Goal: Information Seeking & Learning: Learn about a topic

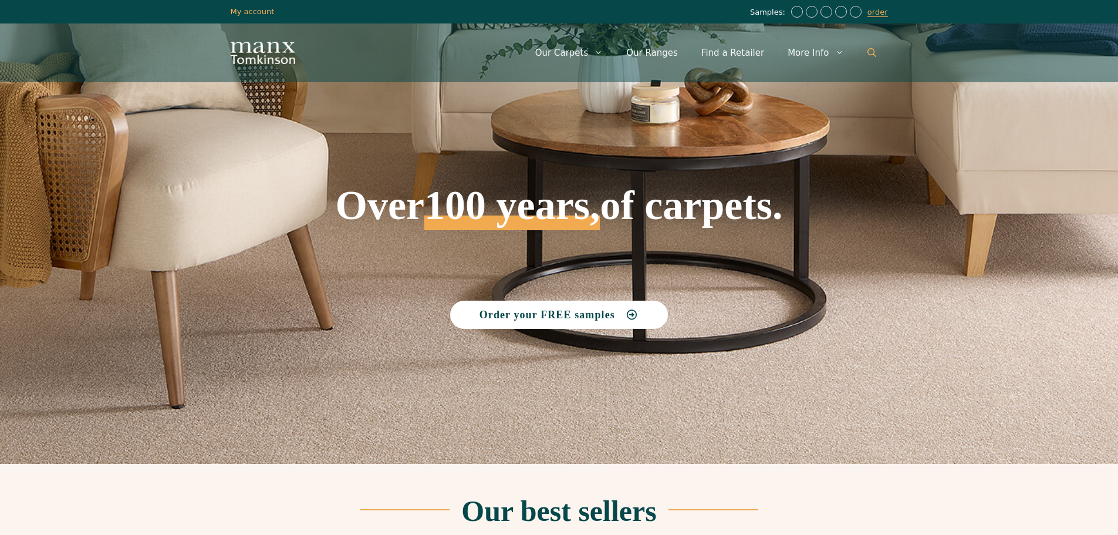
click at [871, 53] on icon "Open Search Bar" at bounding box center [872, 52] width 9 height 9
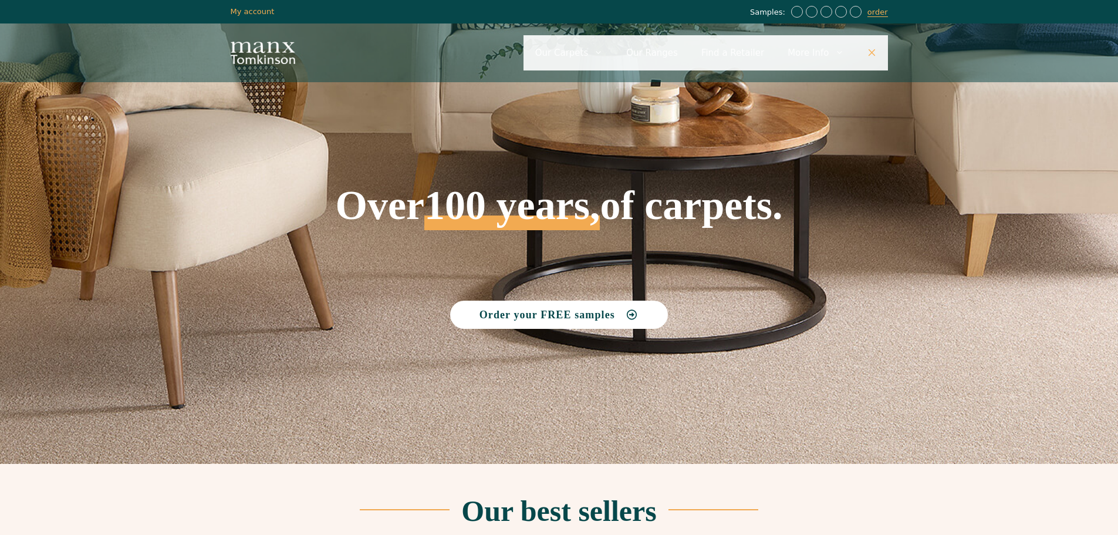
click at [637, 64] on input "Primary" at bounding box center [706, 52] width 365 height 35
type input "**********"
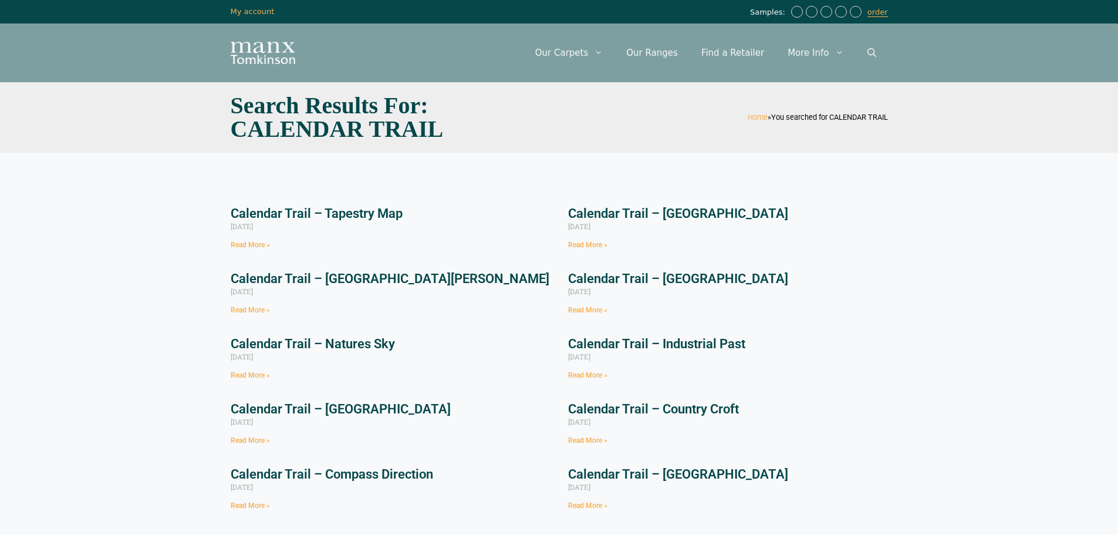
click at [370, 210] on link "Calendar Trail – Tapestry Map" at bounding box center [317, 213] width 172 height 15
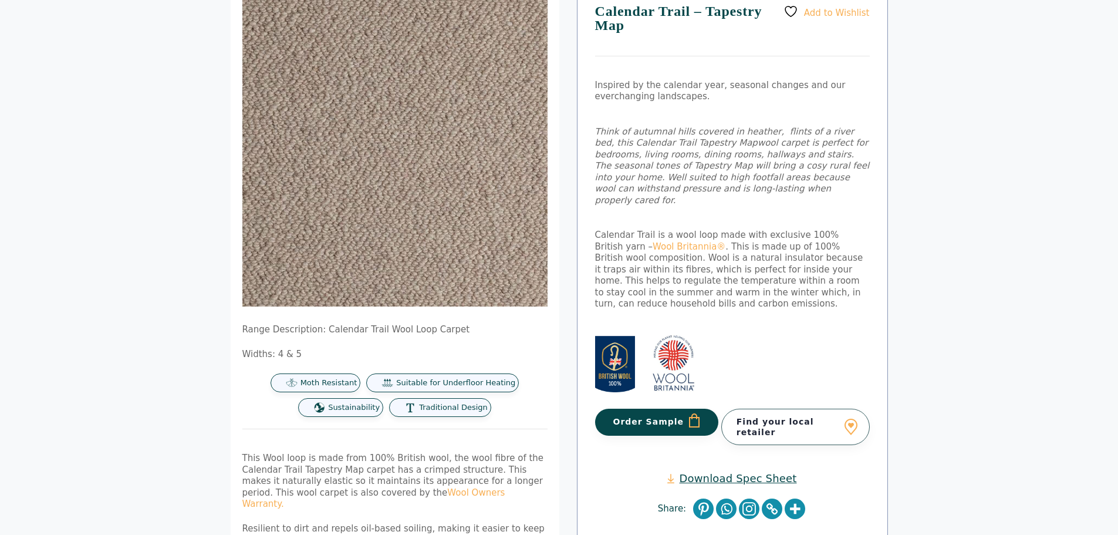
scroll to position [59, 0]
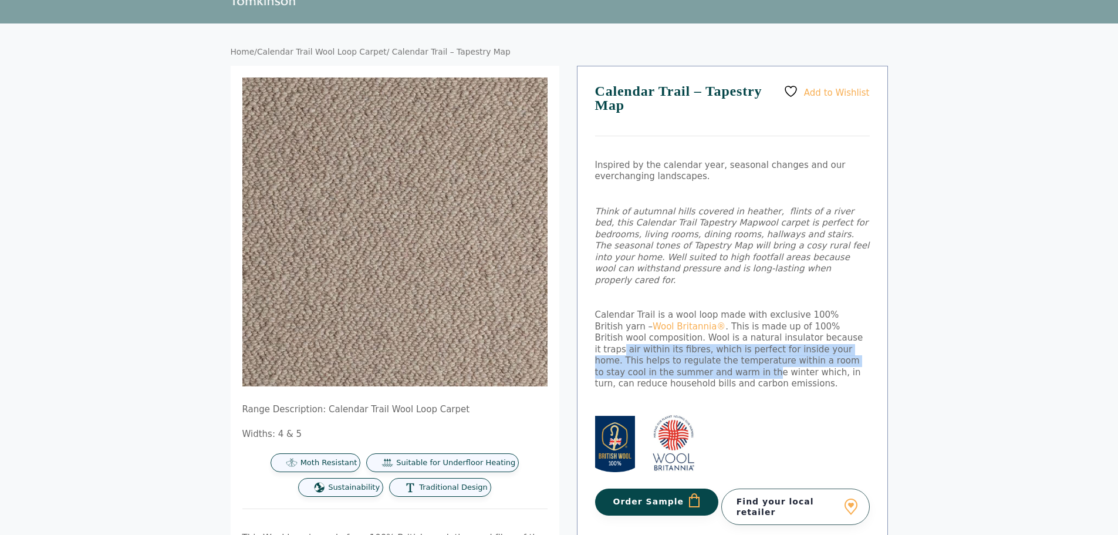
drag, startPoint x: 815, startPoint y: 345, endPoint x: 759, endPoint y: 328, distance: 58.3
click at [759, 328] on p "Calendar Trail is a wool loop made with exclusive 100% British yarn – Wool Brit…" at bounding box center [732, 349] width 275 height 80
drag, startPoint x: 726, startPoint y: 333, endPoint x: 762, endPoint y: 347, distance: 38.8
click at [760, 347] on p "Calendar Trail is a wool loop made with exclusive 100% British yarn – Wool Brit…" at bounding box center [732, 349] width 275 height 80
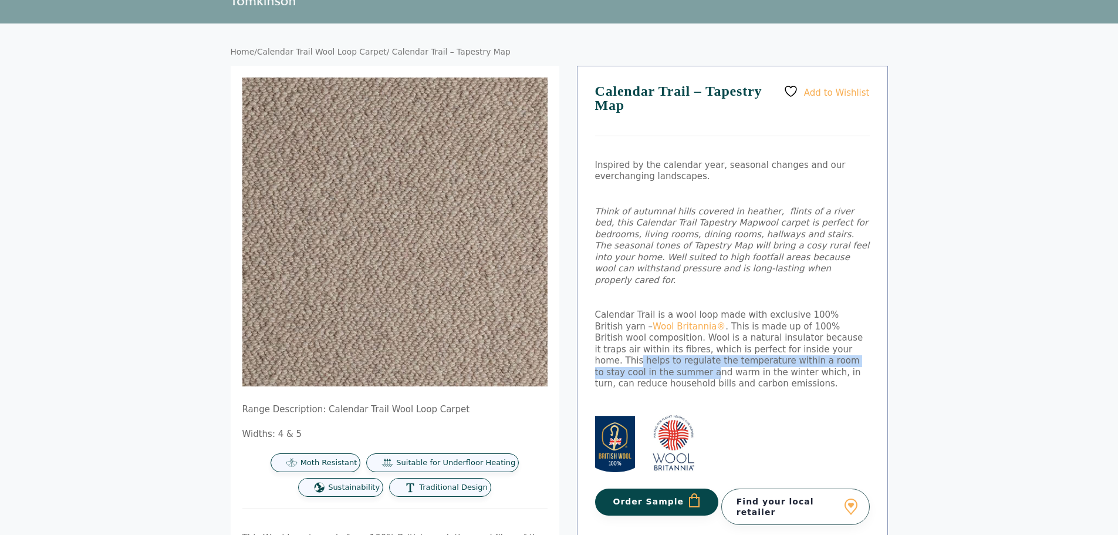
click at [762, 347] on p "Calendar Trail is a wool loop made with exclusive 100% British yarn – Wool Brit…" at bounding box center [732, 349] width 275 height 80
drag, startPoint x: 777, startPoint y: 350, endPoint x: 741, endPoint y: 336, distance: 38.5
click at [741, 336] on p "Calendar Trail is a wool loop made with exclusive 100% British yarn – Wool Brit…" at bounding box center [732, 349] width 275 height 80
drag, startPoint x: 714, startPoint y: 340, endPoint x: 775, endPoint y: 351, distance: 62.0
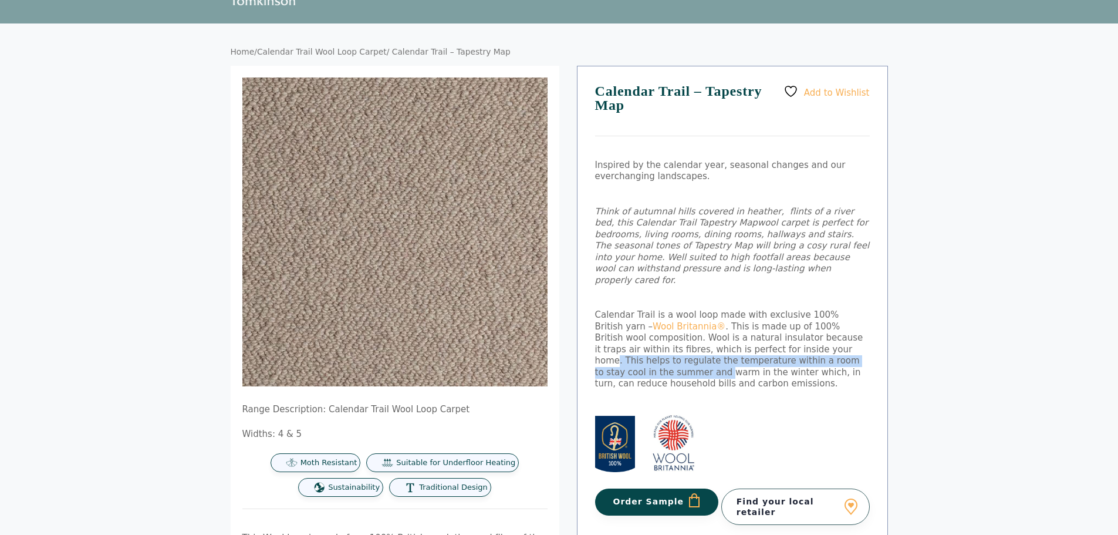
click at [775, 351] on p "Calendar Trail is a wool loop made with exclusive 100% British yarn – Wool Brit…" at bounding box center [732, 349] width 275 height 80
drag, startPoint x: 804, startPoint y: 353, endPoint x: 736, endPoint y: 337, distance: 70.0
click at [744, 338] on p "Calendar Trail is a wool loop made with exclusive 100% British yarn – Wool Brit…" at bounding box center [732, 349] width 275 height 80
click at [731, 337] on p "Calendar Trail is a wool loop made with exclusive 100% British yarn – Wool Brit…" at bounding box center [732, 349] width 275 height 80
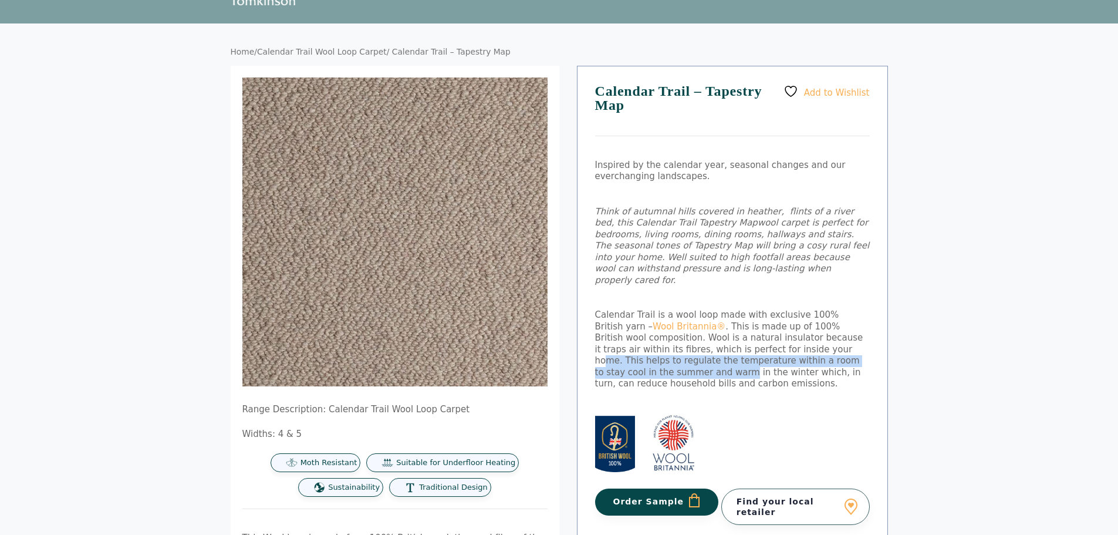
drag, startPoint x: 694, startPoint y: 334, endPoint x: 795, endPoint y: 353, distance: 103.4
click at [795, 353] on p "Calendar Trail is a wool loop made with exclusive 100% British yarn – Wool Brit…" at bounding box center [732, 349] width 275 height 80
drag, startPoint x: 807, startPoint y: 354, endPoint x: 715, endPoint y: 328, distance: 95.7
click at [715, 328] on p "Calendar Trail is a wool loop made with exclusive 100% British yarn – Wool Brit…" at bounding box center [732, 349] width 275 height 80
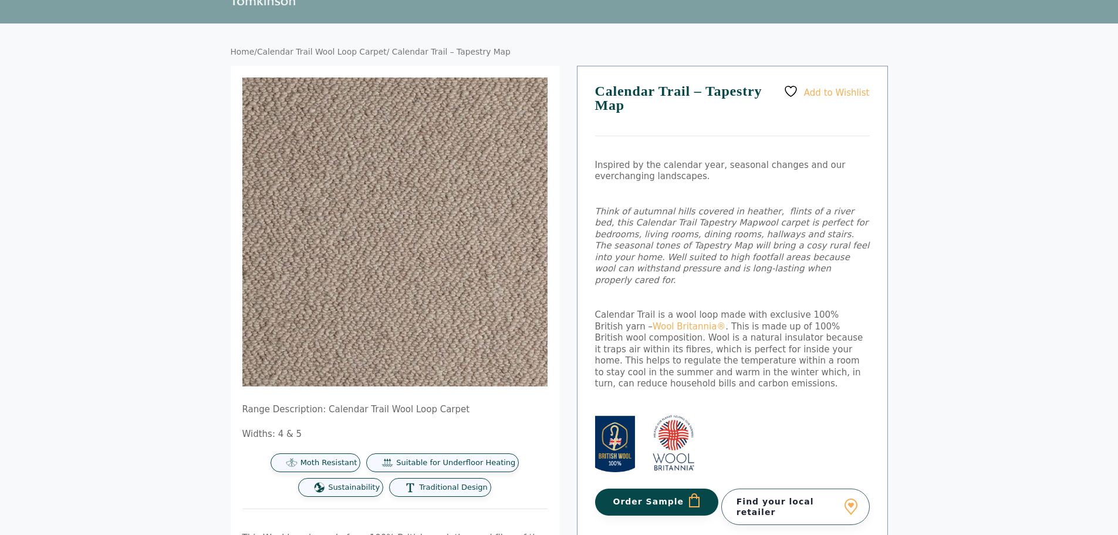
click at [714, 328] on p "Calendar Trail is a wool loop made with exclusive 100% British yarn – Wool Brit…" at bounding box center [732, 349] width 275 height 80
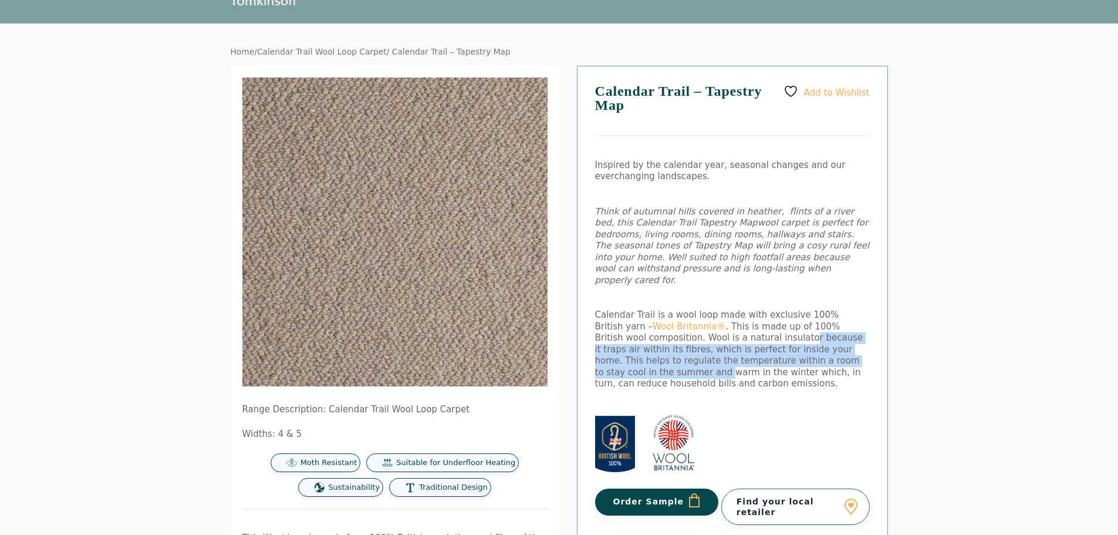
drag, startPoint x: 691, startPoint y: 332, endPoint x: 791, endPoint y: 352, distance: 101.8
click at [791, 352] on p "Calendar Trail is a wool loop made with exclusive 100% British yarn – Wool Brit…" at bounding box center [732, 349] width 275 height 80
drag, startPoint x: 730, startPoint y: 335, endPoint x: 716, endPoint y: 331, distance: 14.5
click at [716, 331] on p "Calendar Trail is a wool loop made with exclusive 100% British yarn – Wool Brit…" at bounding box center [732, 349] width 275 height 80
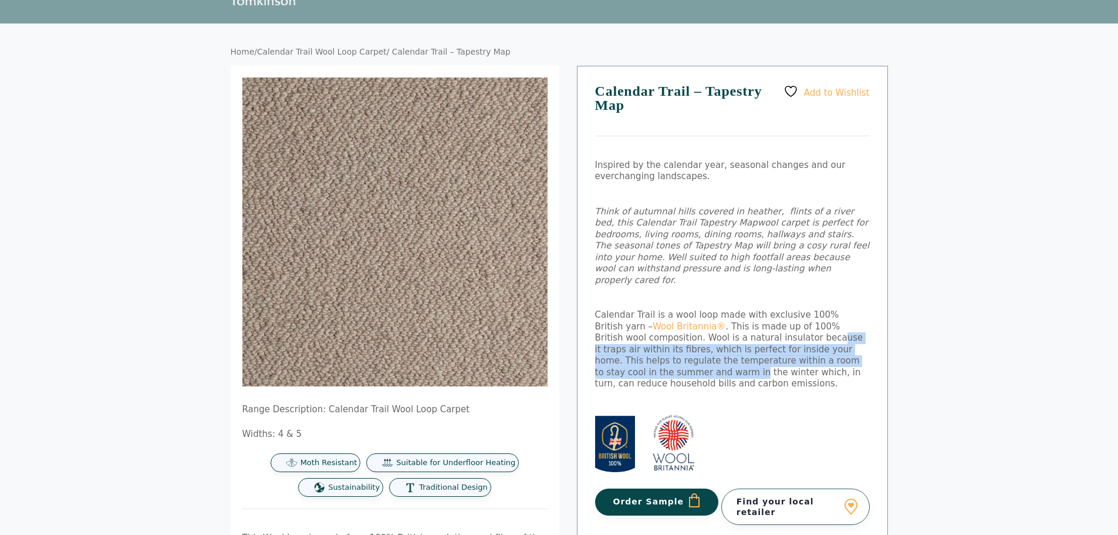
click at [769, 348] on p "Calendar Trail is a wool loop made with exclusive 100% British yarn – Wool Brit…" at bounding box center [732, 349] width 275 height 80
drag, startPoint x: 811, startPoint y: 352, endPoint x: 733, endPoint y: 334, distance: 79.6
click at [730, 334] on p "Calendar Trail is a wool loop made with exclusive 100% British yarn – Wool Brit…" at bounding box center [732, 349] width 275 height 80
click at [733, 334] on p "Calendar Trail is a wool loop made with exclusive 100% British yarn – Wool Brit…" at bounding box center [732, 349] width 275 height 80
drag, startPoint x: 709, startPoint y: 339, endPoint x: 760, endPoint y: 348, distance: 52.5
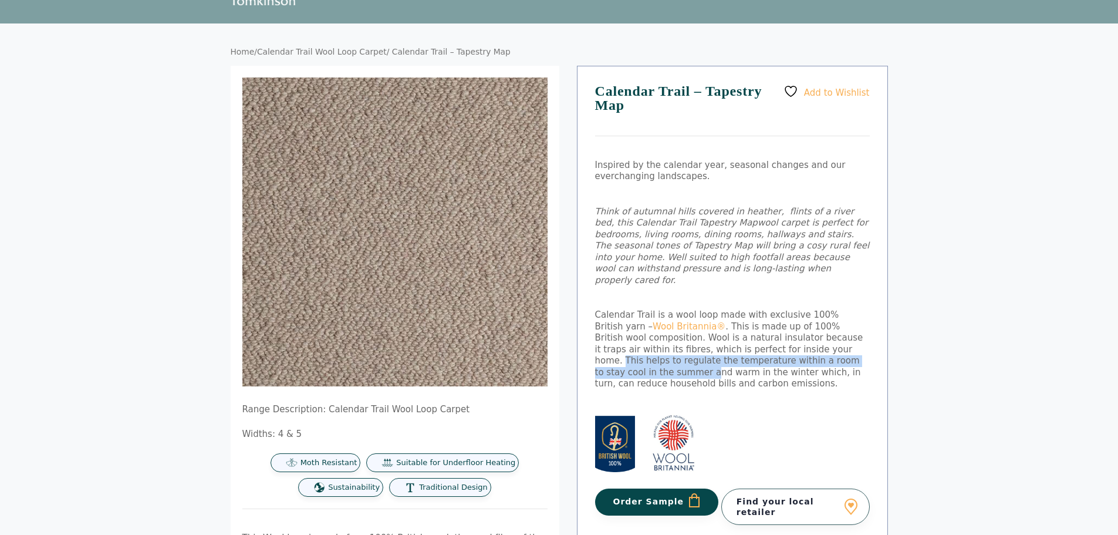
click at [760, 348] on p "Calendar Trail is a wool loop made with exclusive 100% British yarn – Wool Brit…" at bounding box center [732, 349] width 275 height 80
click at [767, 348] on p "Calendar Trail is a wool loop made with exclusive 100% British yarn – Wool Brit…" at bounding box center [732, 349] width 275 height 80
drag, startPoint x: 820, startPoint y: 357, endPoint x: 739, endPoint y: 336, distance: 83.7
click at [739, 336] on p "Calendar Trail is a wool loop made with exclusive 100% British yarn – Wool Brit…" at bounding box center [732, 349] width 275 height 80
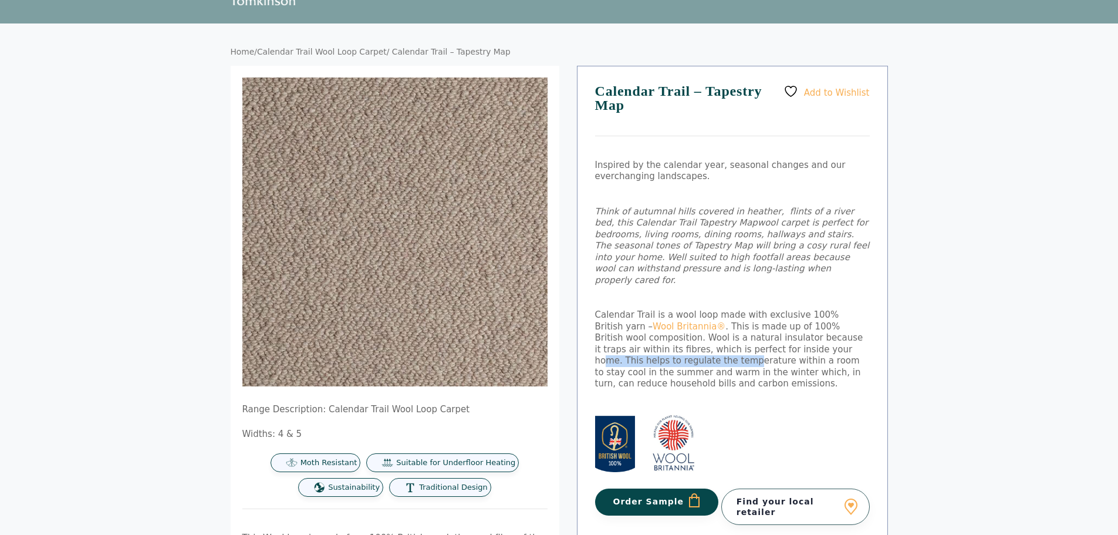
drag, startPoint x: 692, startPoint y: 337, endPoint x: 892, endPoint y: 345, distance: 200.3
click at [892, 345] on div "Home / Calendar Trail Wool Loop Carpet / Calendar Trail – Tapestry Map Range De…" at bounding box center [559, 471] width 704 height 896
click at [828, 339] on p "Calendar Trail is a wool loop made with exclusive 100% British yarn – Wool Brit…" at bounding box center [732, 349] width 275 height 80
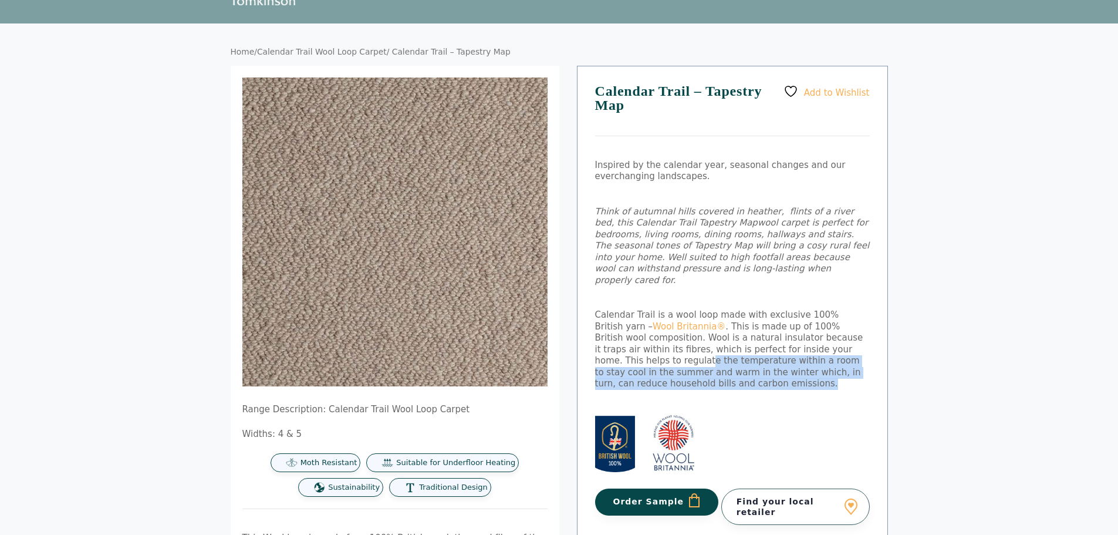
drag, startPoint x: 852, startPoint y: 360, endPoint x: 788, endPoint y: 343, distance: 65.6
click at [788, 343] on p "Calendar Trail is a wool loop made with exclusive 100% British yarn – Wool Brit…" at bounding box center [732, 349] width 275 height 80
drag, startPoint x: 714, startPoint y: 343, endPoint x: 834, endPoint y: 357, distance: 120.6
click at [832, 357] on p "Calendar Trail is a wool loop made with exclusive 100% British yarn – Wool Brit…" at bounding box center [732, 349] width 275 height 80
click at [834, 357] on p "Calendar Trail is a wool loop made with exclusive 100% British yarn – Wool Brit…" at bounding box center [732, 349] width 275 height 80
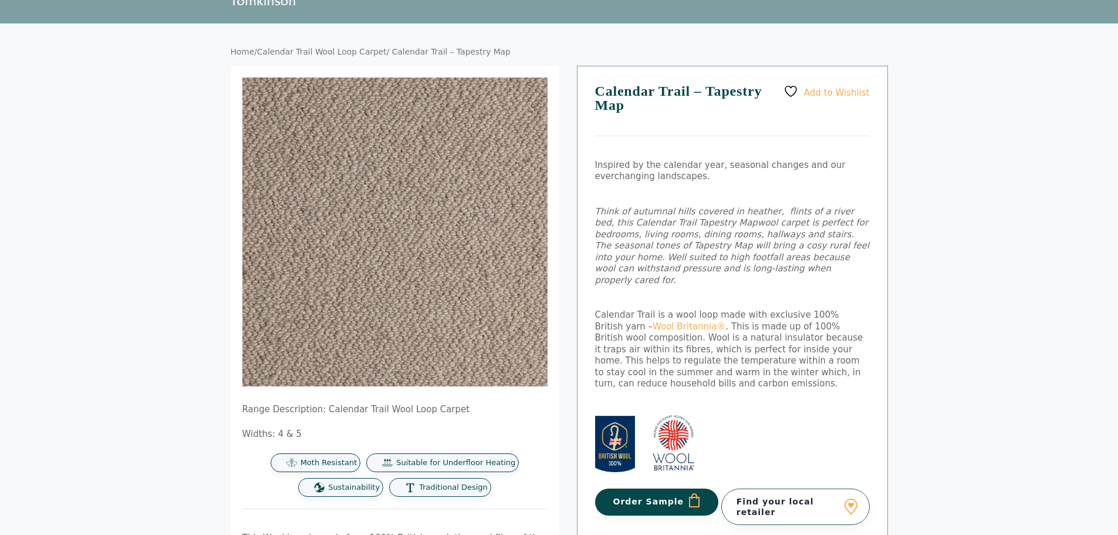
click at [848, 363] on p "Calendar Trail is a wool loop made with exclusive 100% British yarn – Wool Brit…" at bounding box center [732, 349] width 275 height 80
drag, startPoint x: 796, startPoint y: 356, endPoint x: 759, endPoint y: 346, distance: 38.3
click at [761, 348] on p "Calendar Trail is a wool loop made with exclusive 100% British yarn – Wool Brit…" at bounding box center [732, 349] width 275 height 80
click at [747, 343] on p "Calendar Trail is a wool loop made with exclusive 100% British yarn – Wool Brit…" at bounding box center [732, 349] width 275 height 80
drag, startPoint x: 279, startPoint y: 410, endPoint x: 339, endPoint y: 408, distance: 59.9
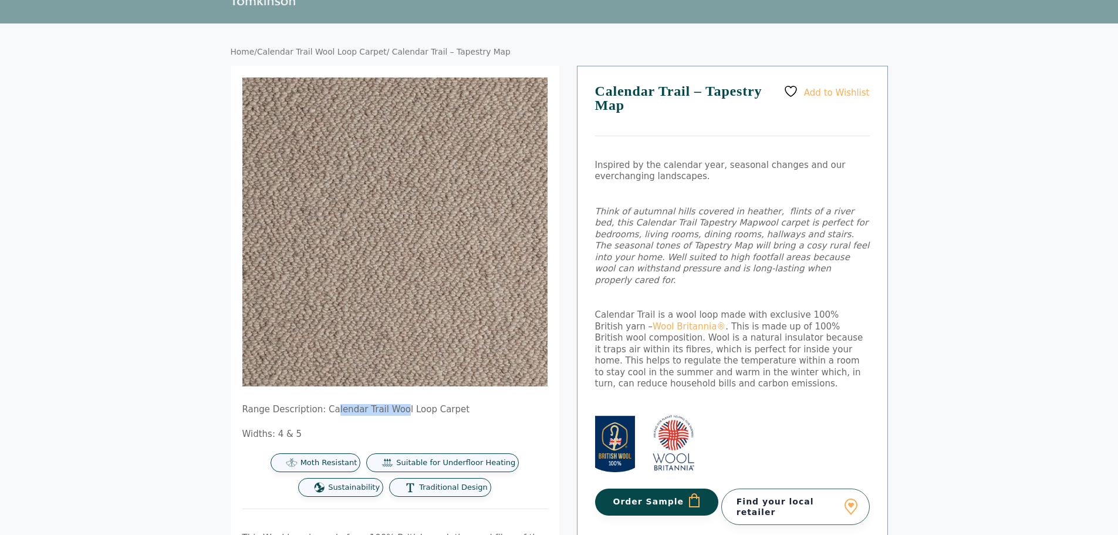
click at [339, 408] on p "Range Description: Calendar Trail Wool Loop Carpet" at bounding box center [394, 410] width 305 height 12
click at [338, 51] on link "Calendar Trail Wool Loop Carpet" at bounding box center [322, 51] width 130 height 9
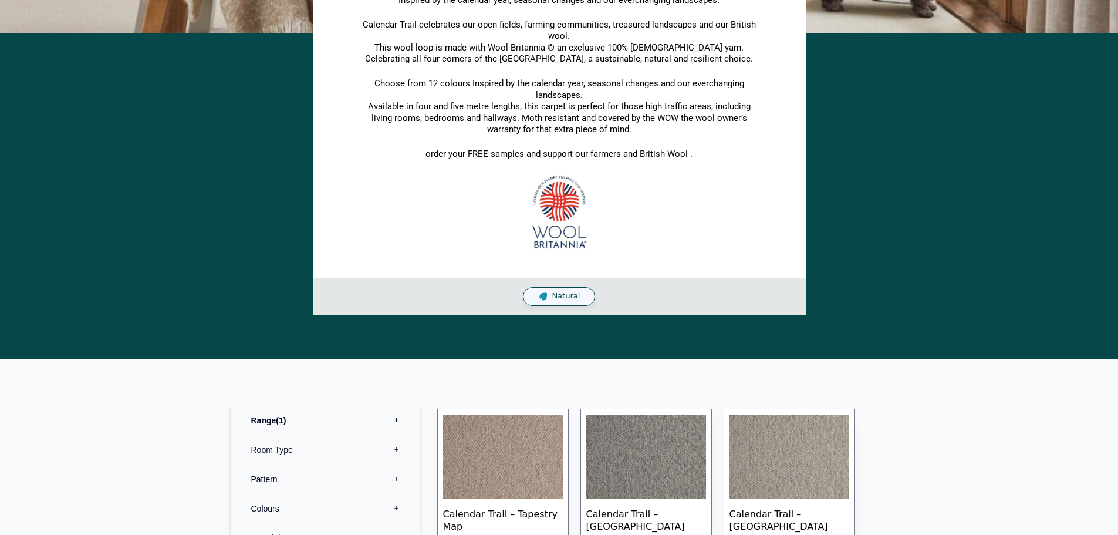
scroll to position [235, 0]
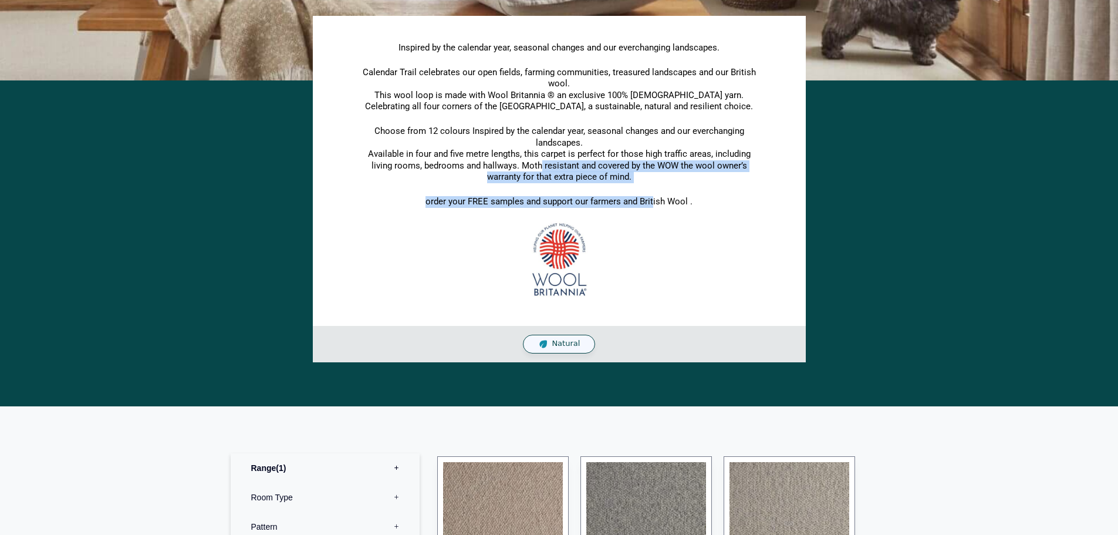
drag, startPoint x: 560, startPoint y: 181, endPoint x: 502, endPoint y: 169, distance: 59.3
click at [502, 169] on div "Inspired by the calendar year, seasonal changes and our everchanging landscapes…" at bounding box center [559, 171] width 405 height 259
click at [502, 169] on p "Choose from 12 colours Inspired by the calendar year, seasonal changes and our …" at bounding box center [559, 155] width 405 height 58
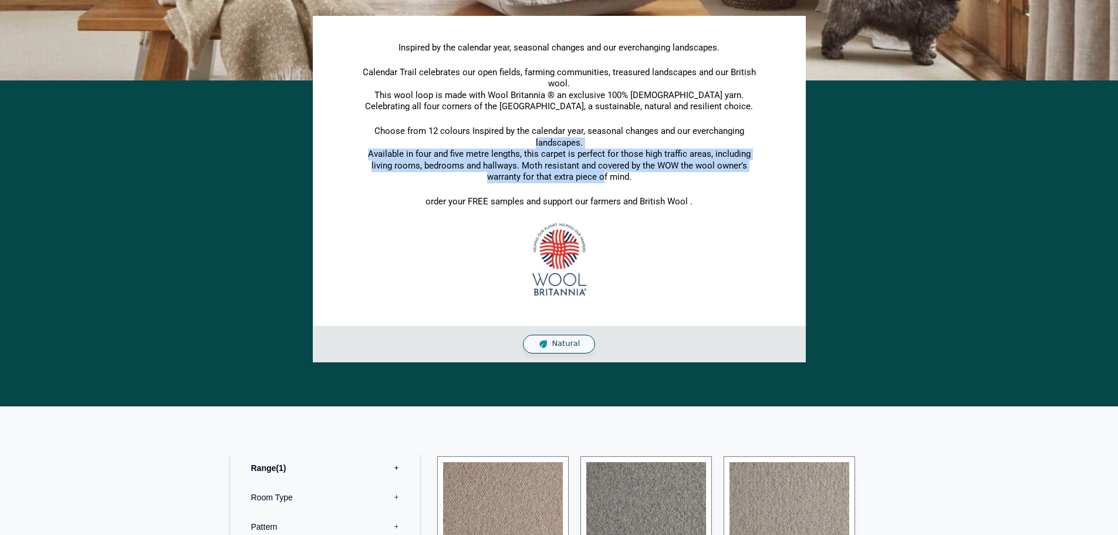
drag, startPoint x: 460, startPoint y: 144, endPoint x: 576, endPoint y: 178, distance: 121.1
click at [576, 178] on p "Choose from 12 colours Inspired by the calendar year, seasonal changes and our …" at bounding box center [559, 155] width 405 height 58
drag, startPoint x: 483, startPoint y: 141, endPoint x: 465, endPoint y: 137, distance: 18.0
click at [465, 137] on p "Choose from 12 colours Inspired by the calendar year, seasonal changes and our …" at bounding box center [559, 155] width 405 height 58
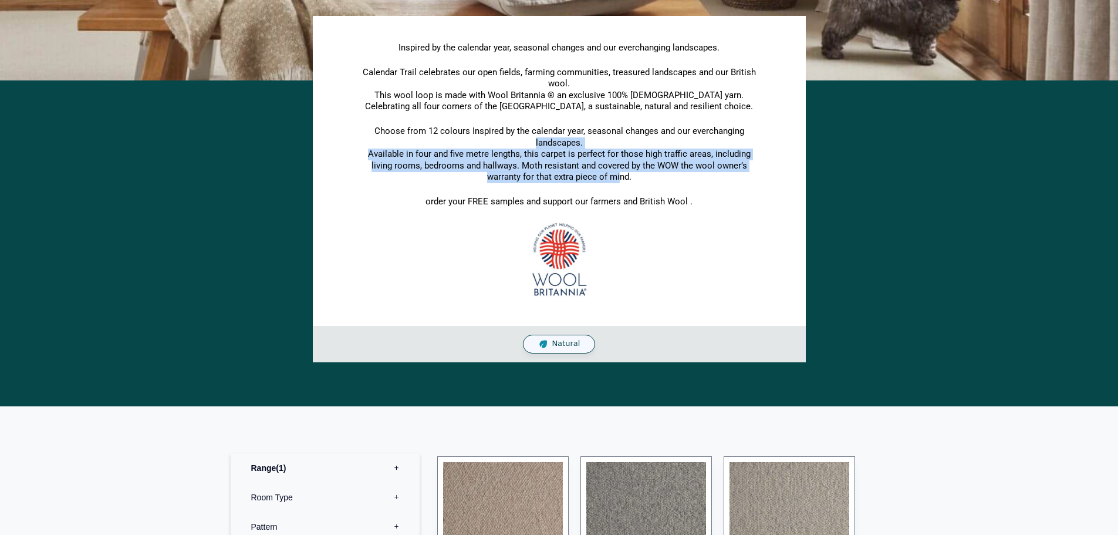
click at [465, 137] on p "Choose from 12 colours Inspired by the calendar year, seasonal changes and our …" at bounding box center [559, 155] width 405 height 58
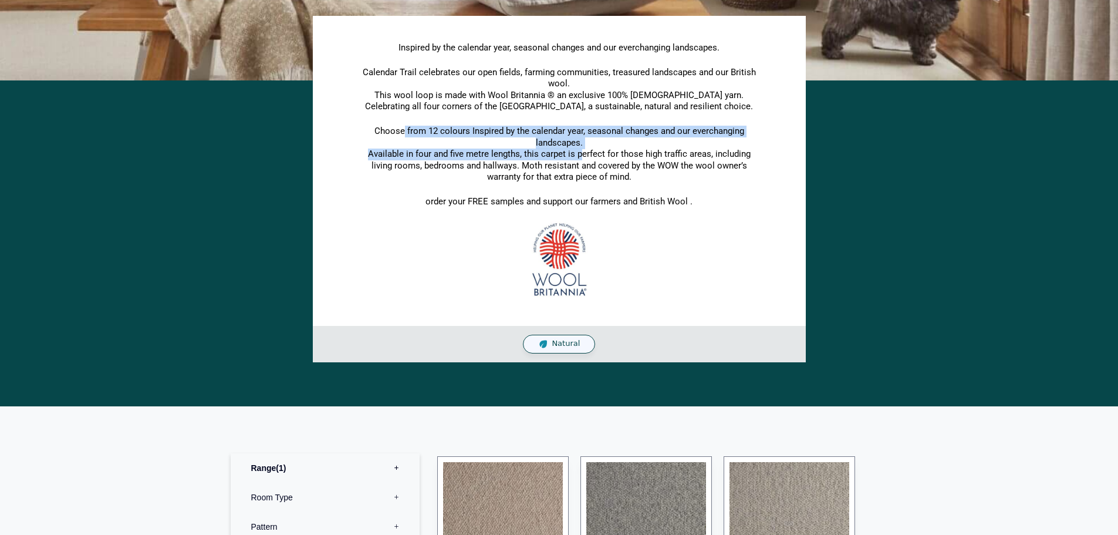
drag, startPoint x: 403, startPoint y: 120, endPoint x: 567, endPoint y: 152, distance: 167.5
click at [567, 152] on div "Inspired by the calendar year, seasonal changes and our everchanging landscapes…" at bounding box center [559, 171] width 405 height 259
click at [567, 152] on p "Choose from 12 colours Inspired by the calendar year, seasonal changes and our …" at bounding box center [559, 155] width 405 height 58
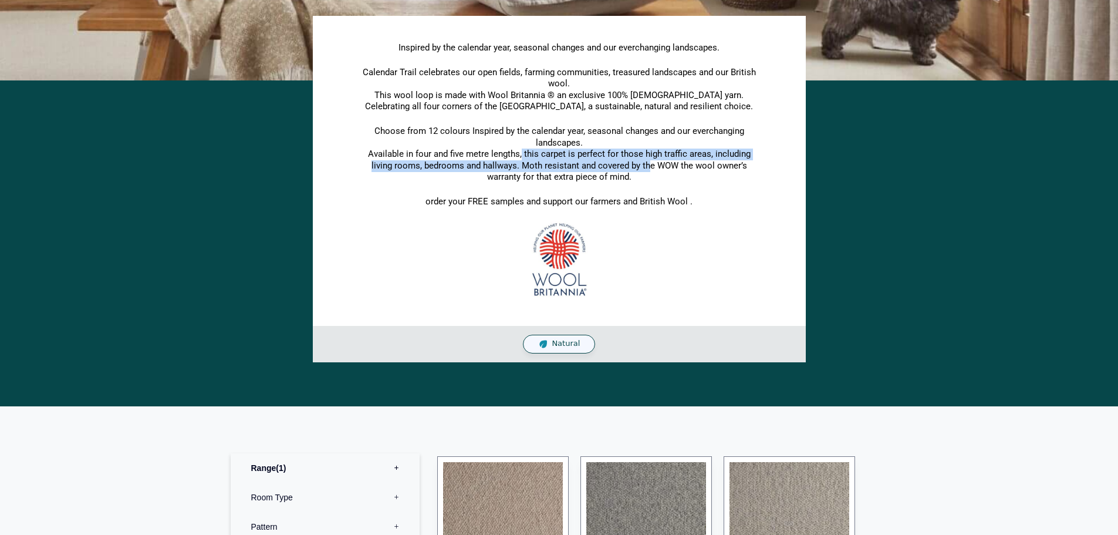
drag, startPoint x: 596, startPoint y: 170, endPoint x: 508, endPoint y: 152, distance: 89.9
click at [508, 152] on p "Choose from 12 colours Inspired by the calendar year, seasonal changes and our …" at bounding box center [559, 155] width 405 height 58
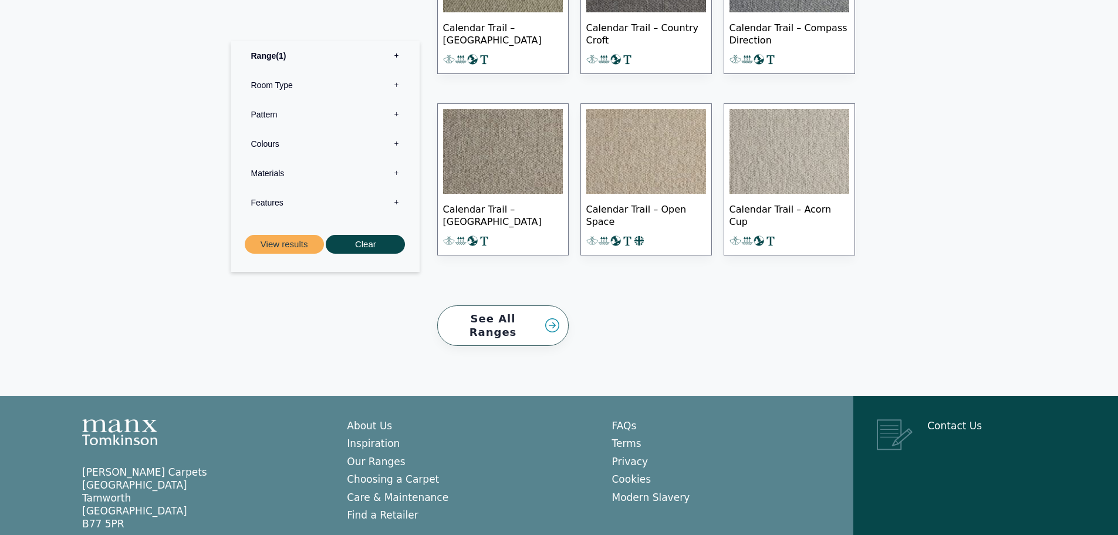
scroll to position [1112, 0]
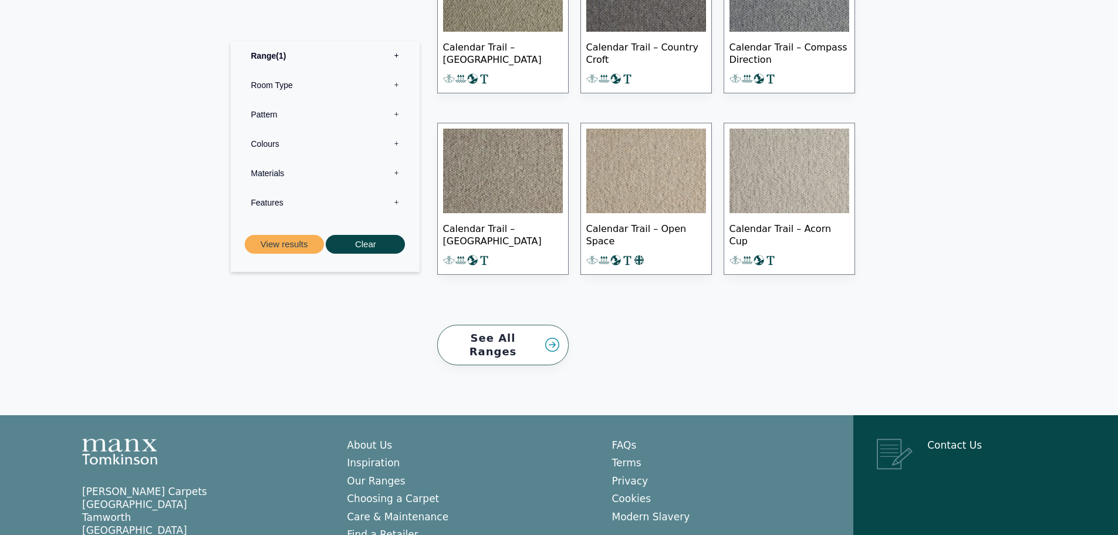
drag, startPoint x: 509, startPoint y: 343, endPoint x: 326, endPoint y: 359, distance: 183.8
click at [509, 343] on link "See All Ranges" at bounding box center [502, 345] width 131 height 41
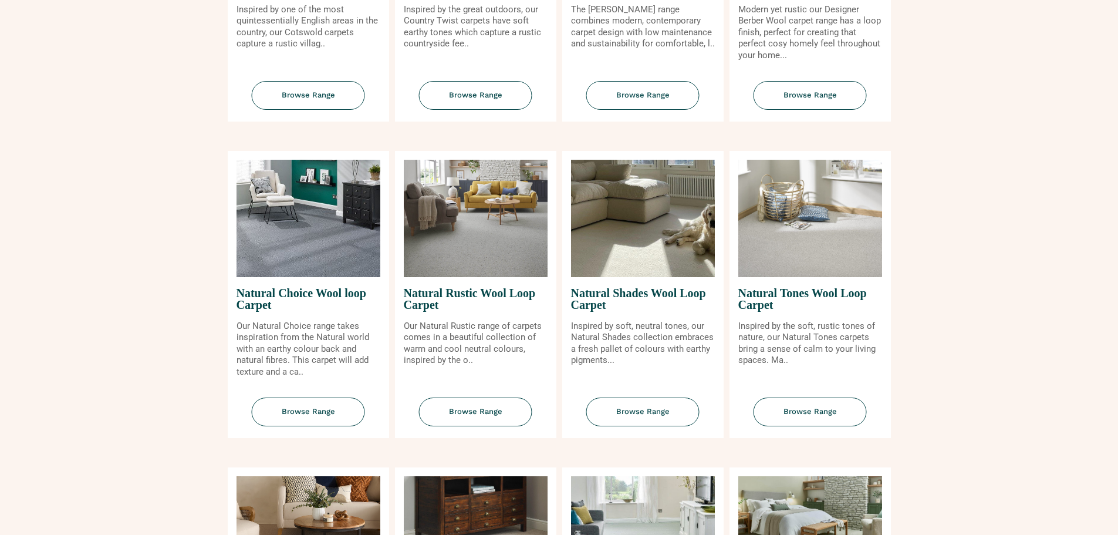
scroll to position [704, 0]
